Goal: Browse casually: Explore the website without a specific task or goal

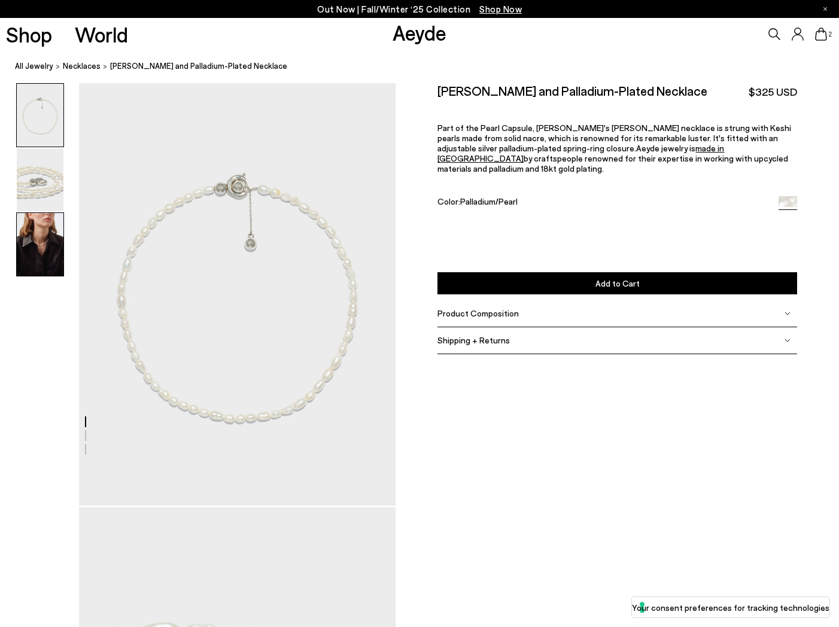
click at [41, 248] on img at bounding box center [40, 244] width 47 height 63
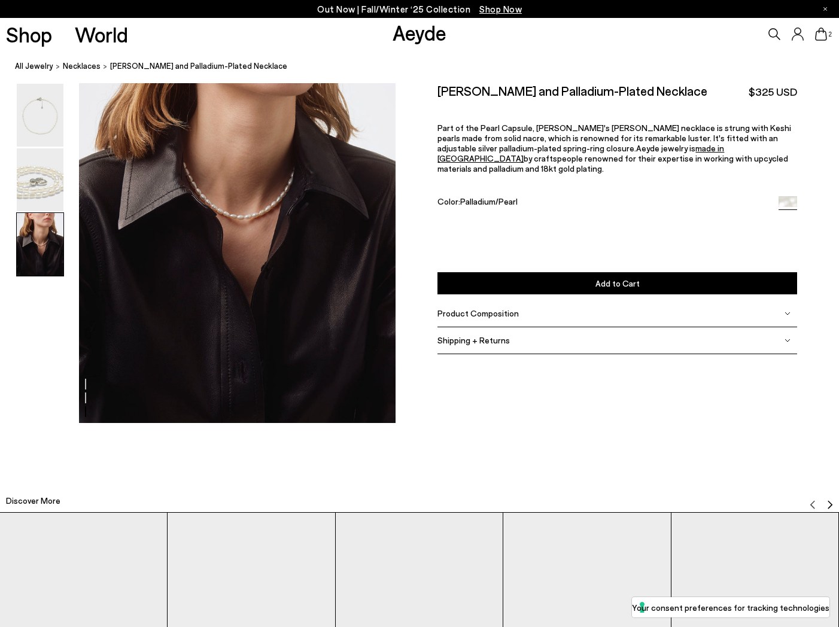
scroll to position [931, 0]
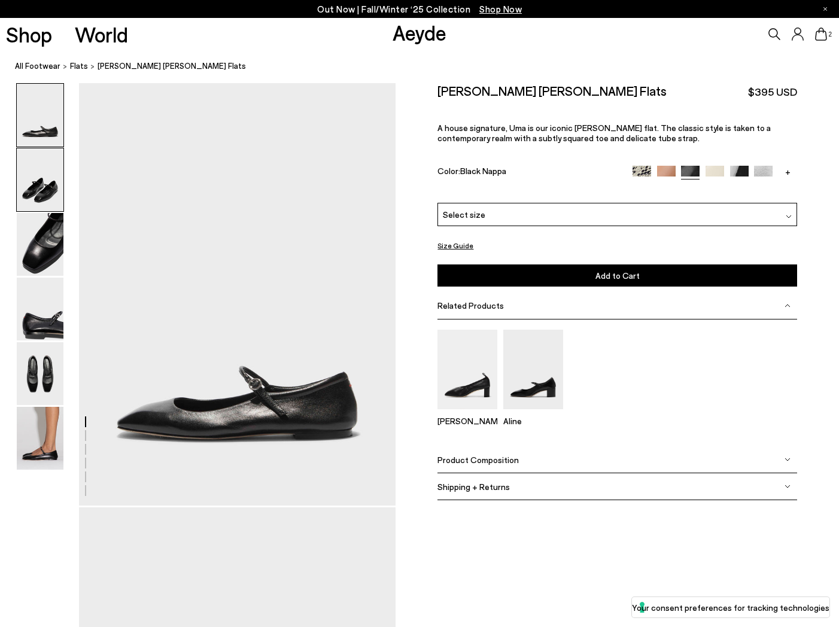
click at [45, 187] on img at bounding box center [40, 179] width 47 height 63
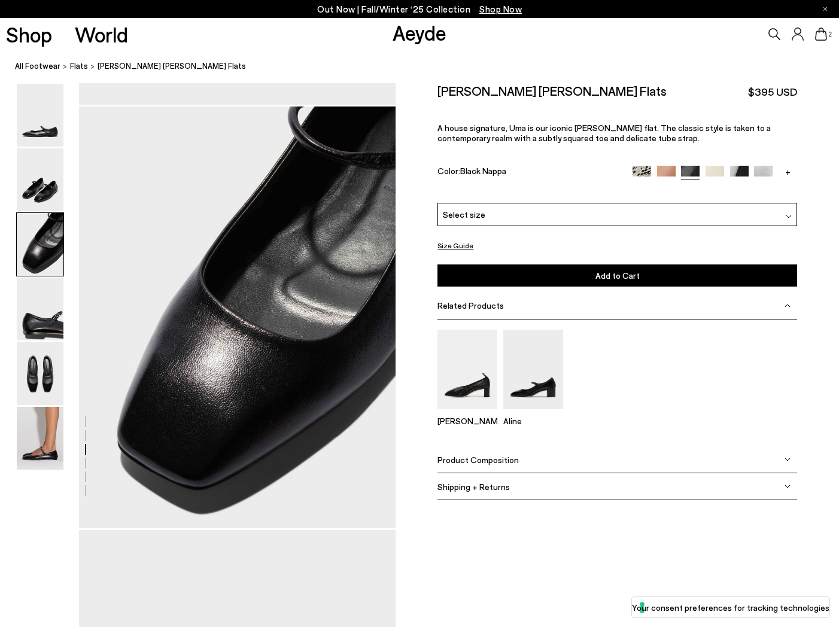
scroll to position [878, 0]
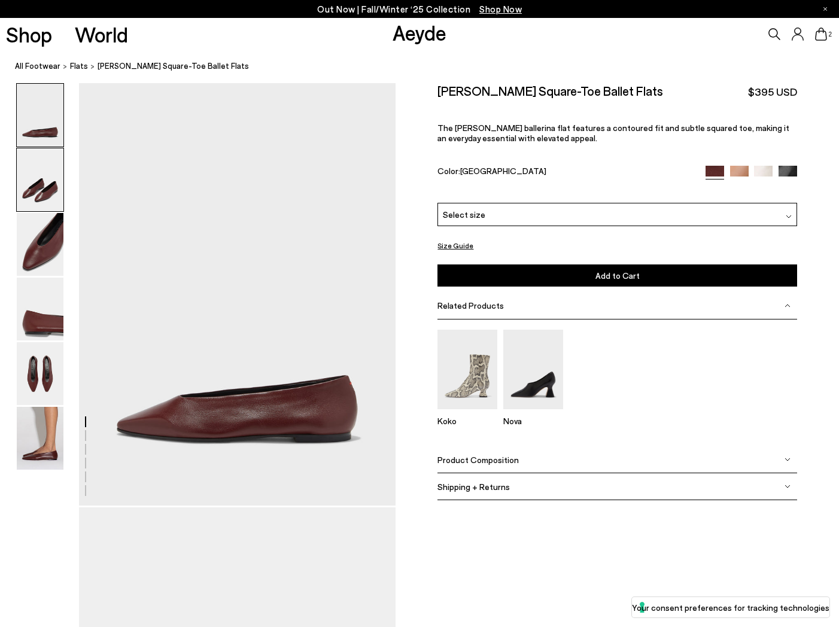
click at [36, 178] on img at bounding box center [40, 179] width 47 height 63
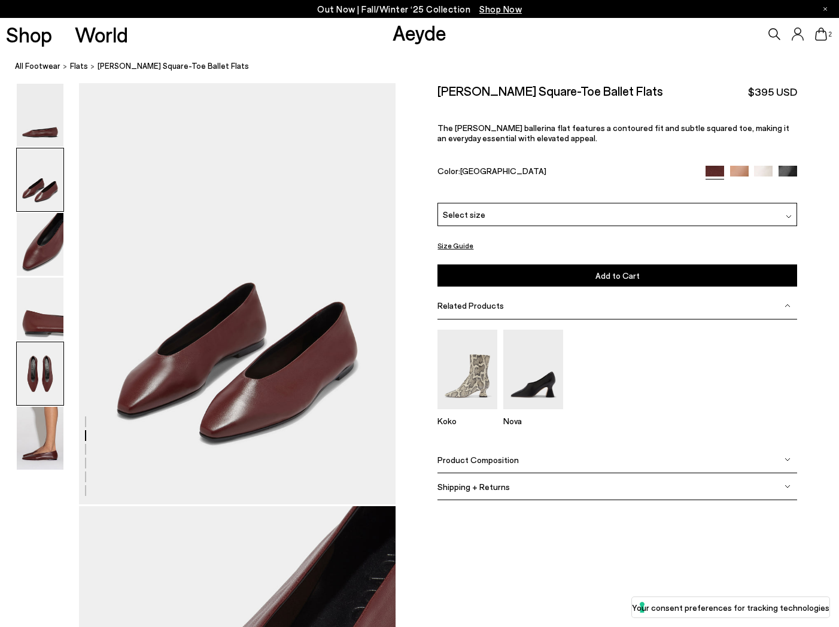
click at [44, 380] on img at bounding box center [40, 373] width 47 height 63
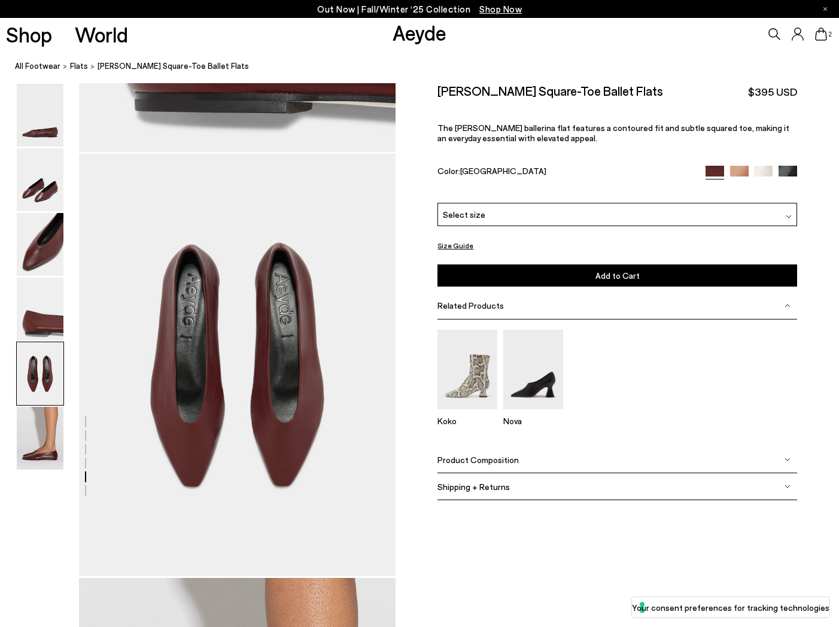
scroll to position [1697, 0]
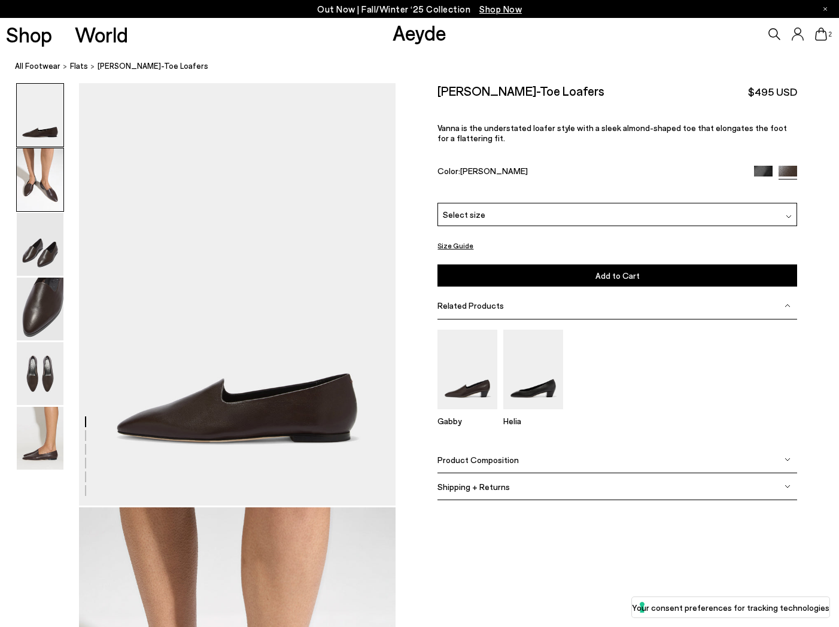
click at [39, 195] on img at bounding box center [40, 179] width 47 height 63
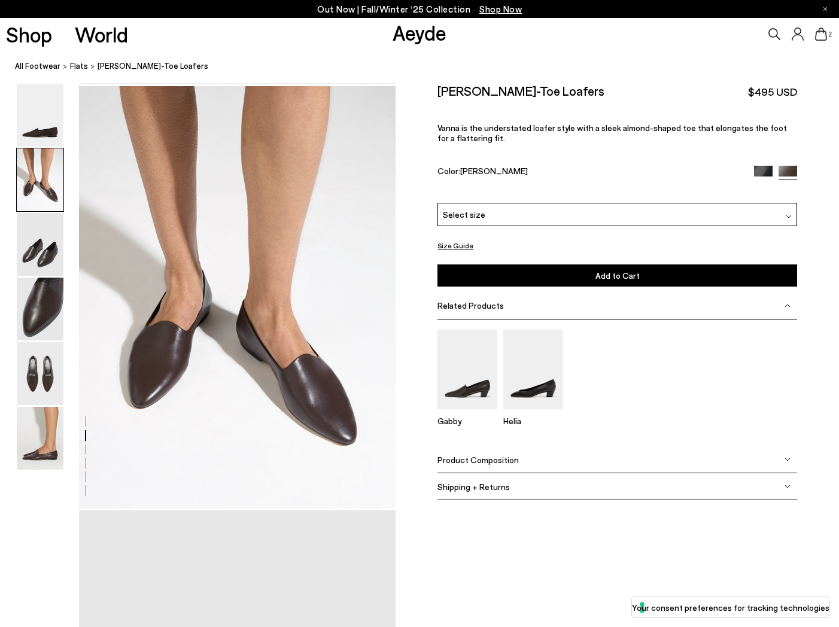
scroll to position [425, 0]
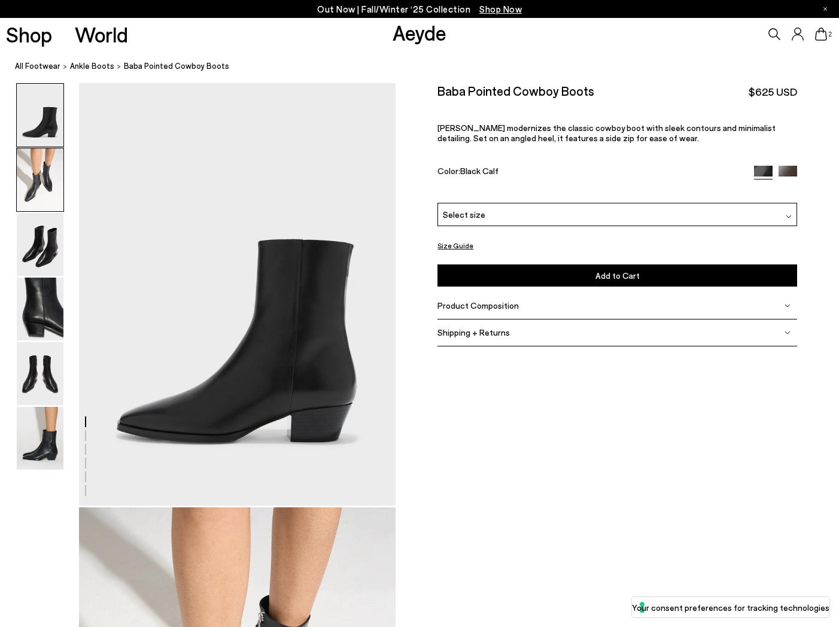
click at [44, 182] on img at bounding box center [40, 179] width 47 height 63
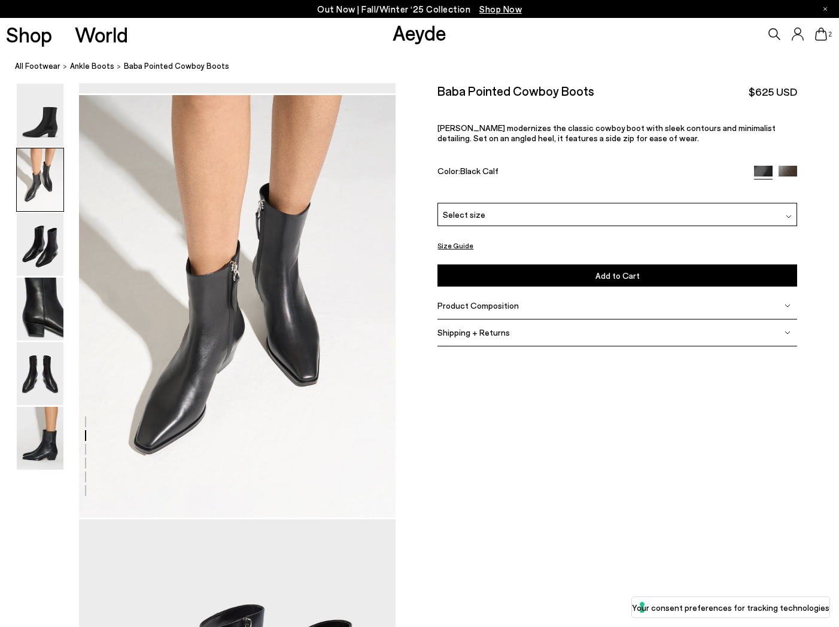
scroll to position [425, 0]
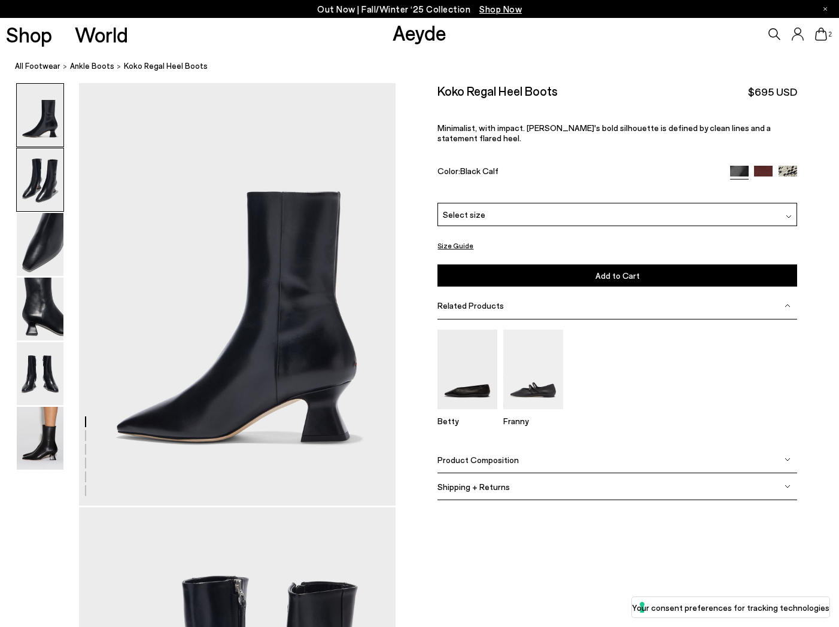
click at [47, 179] on img at bounding box center [40, 179] width 47 height 63
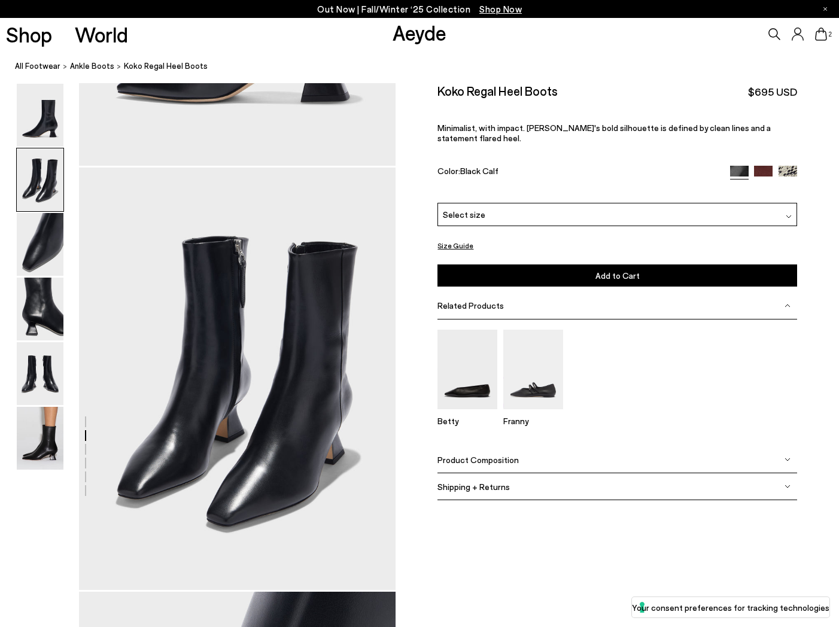
scroll to position [425, 0]
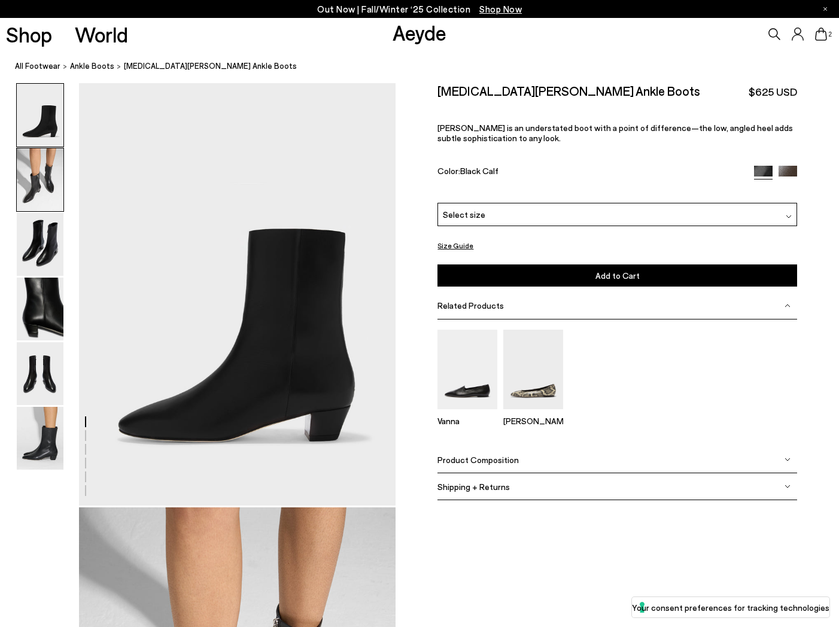
click at [43, 184] on img at bounding box center [40, 179] width 47 height 63
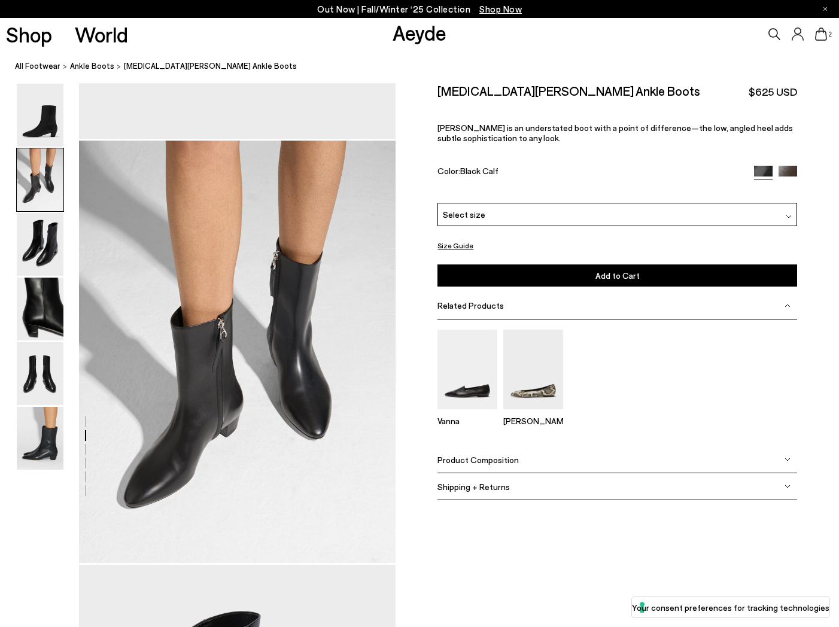
scroll to position [425, 0]
